Goal: Find specific page/section: Find specific page/section

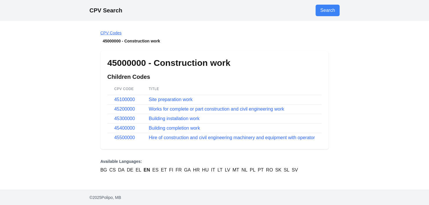
click at [108, 31] on link "CPV Codes" at bounding box center [110, 33] width 21 height 5
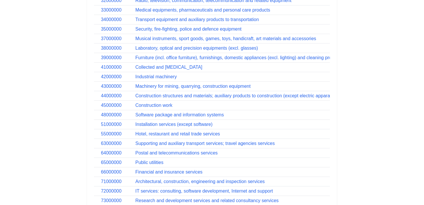
scroll to position [202, 0]
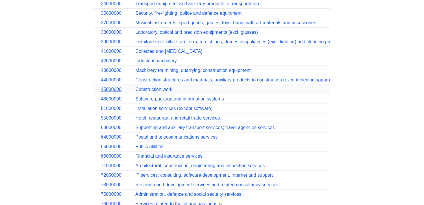
click at [115, 88] on link "45000000" at bounding box center [111, 89] width 21 height 5
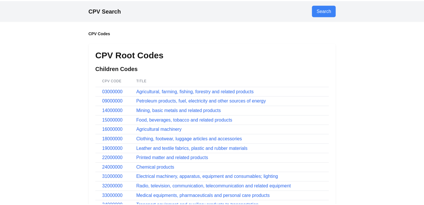
scroll to position [202, 0]
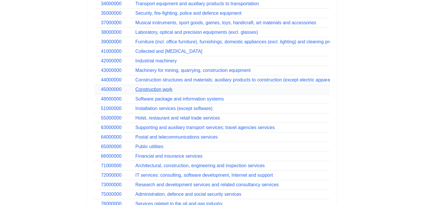
click at [141, 88] on link "Construction work" at bounding box center [153, 89] width 37 height 5
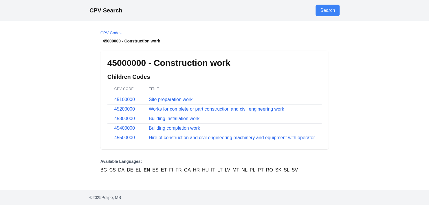
click at [166, 161] on p "Available Languages:" at bounding box center [214, 162] width 228 height 6
